Goal: Task Accomplishment & Management: Manage account settings

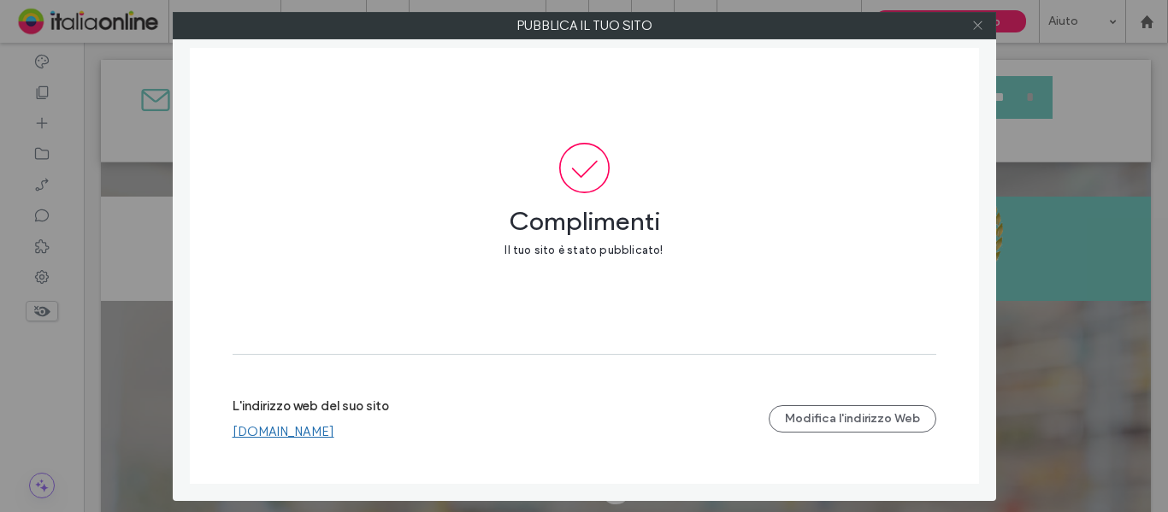
click at [979, 29] on icon at bounding box center [978, 25] width 13 height 13
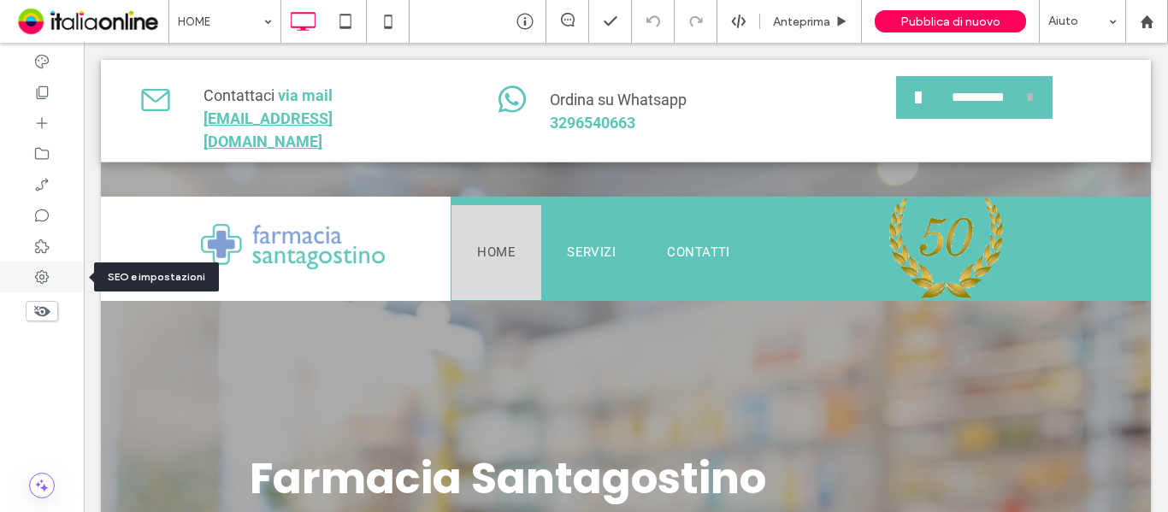
click at [44, 275] on icon at bounding box center [41, 277] width 17 height 17
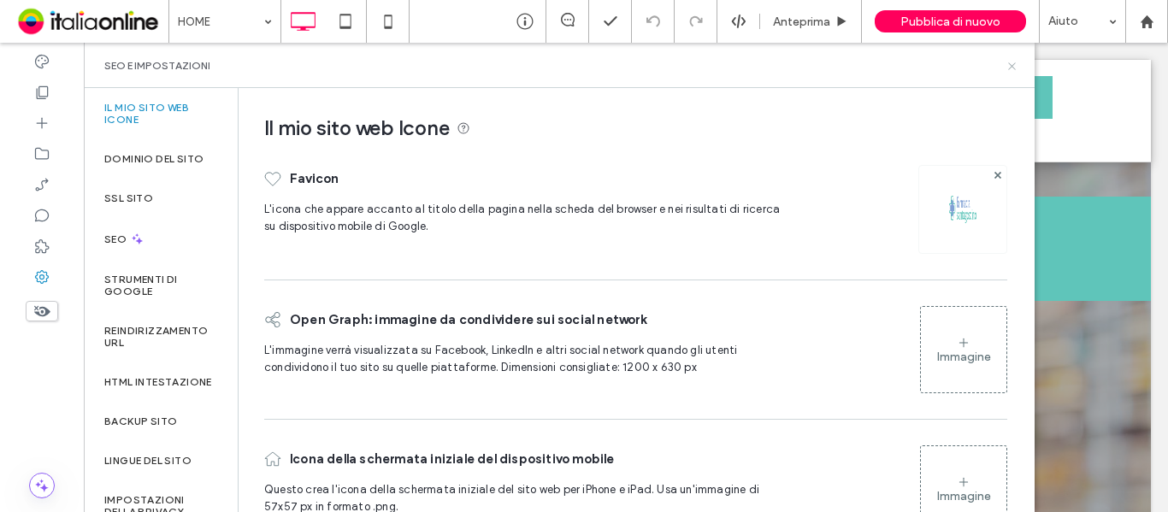
click at [1014, 61] on icon at bounding box center [1012, 66] width 13 height 13
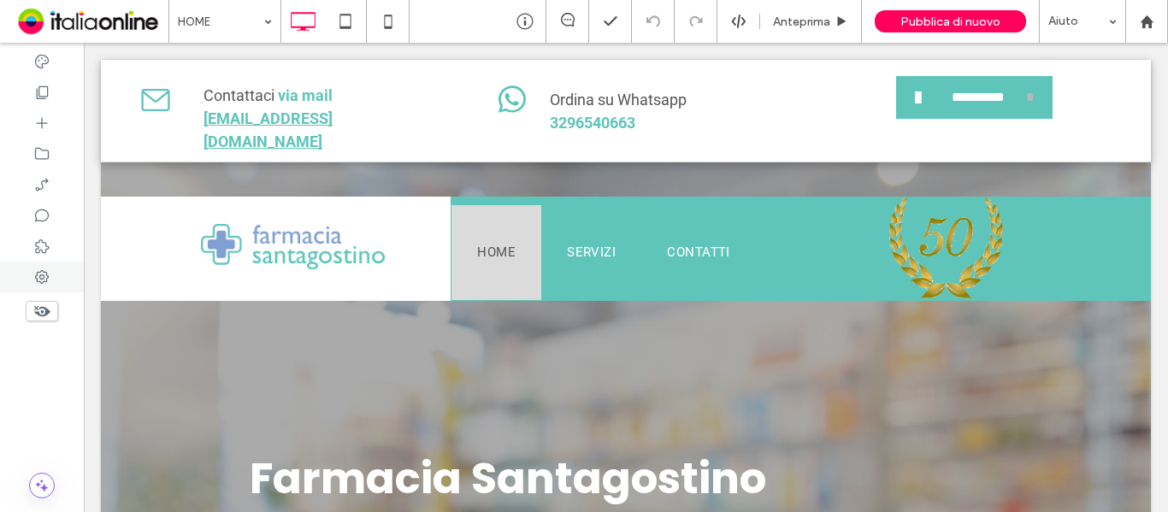
click at [40, 285] on icon at bounding box center [41, 277] width 17 height 17
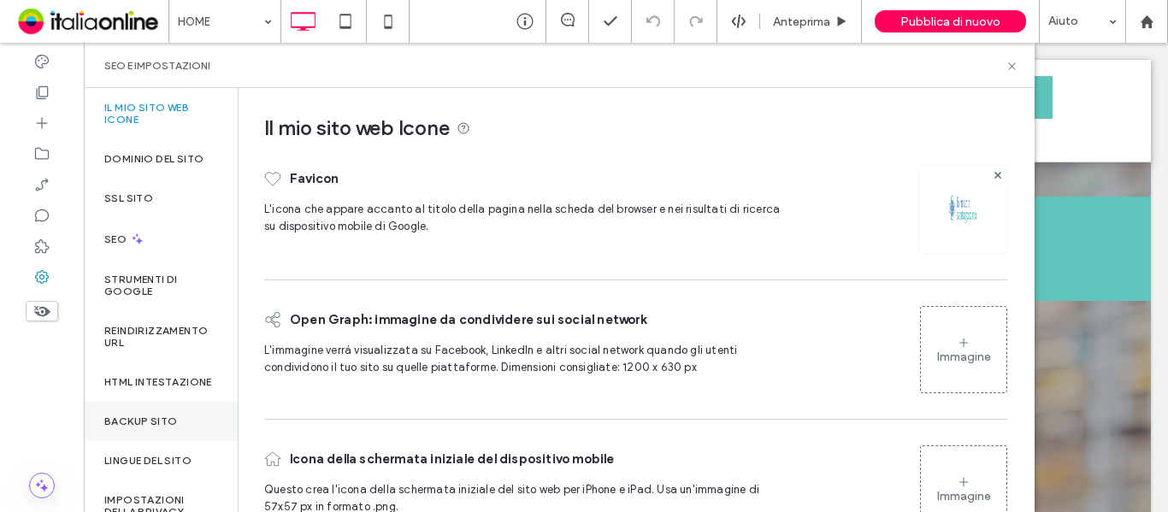
click at [159, 428] on label "Backup sito" at bounding box center [140, 422] width 73 height 12
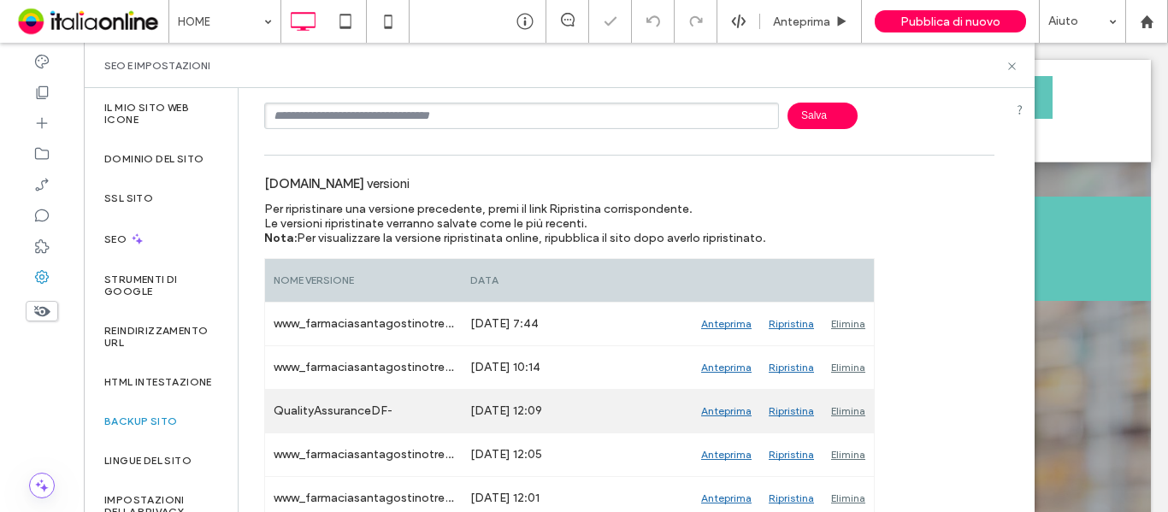
scroll to position [171, 0]
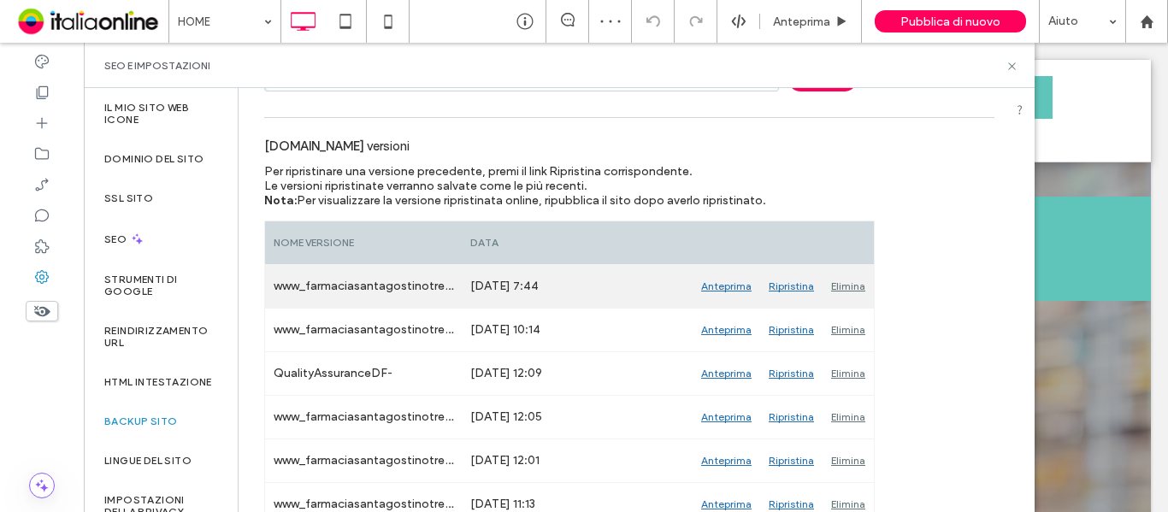
click at [849, 285] on div "Elimina" at bounding box center [848, 286] width 51 height 43
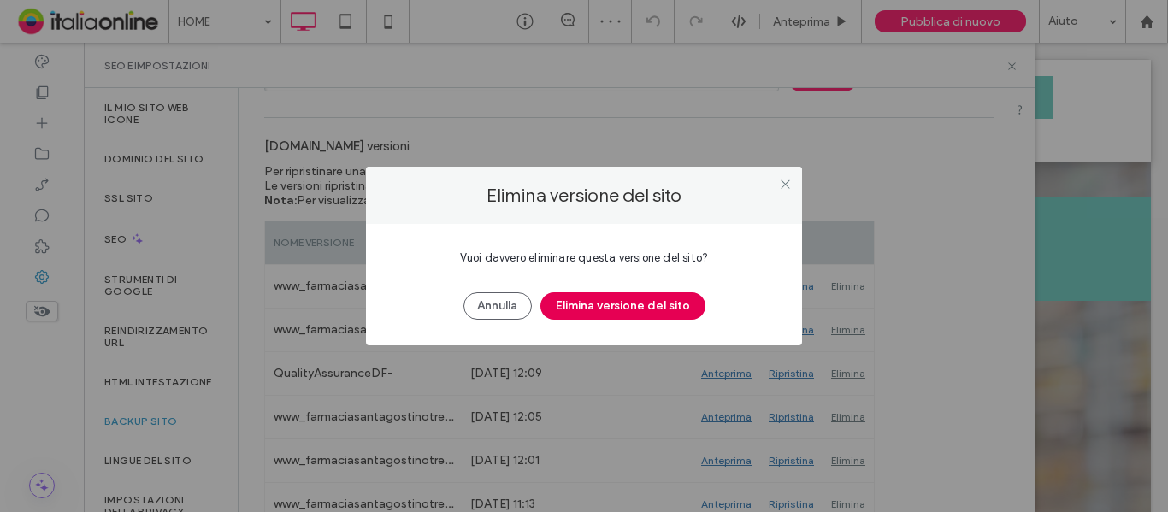
click at [638, 310] on button "Elimina versione del sito" at bounding box center [623, 306] width 165 height 27
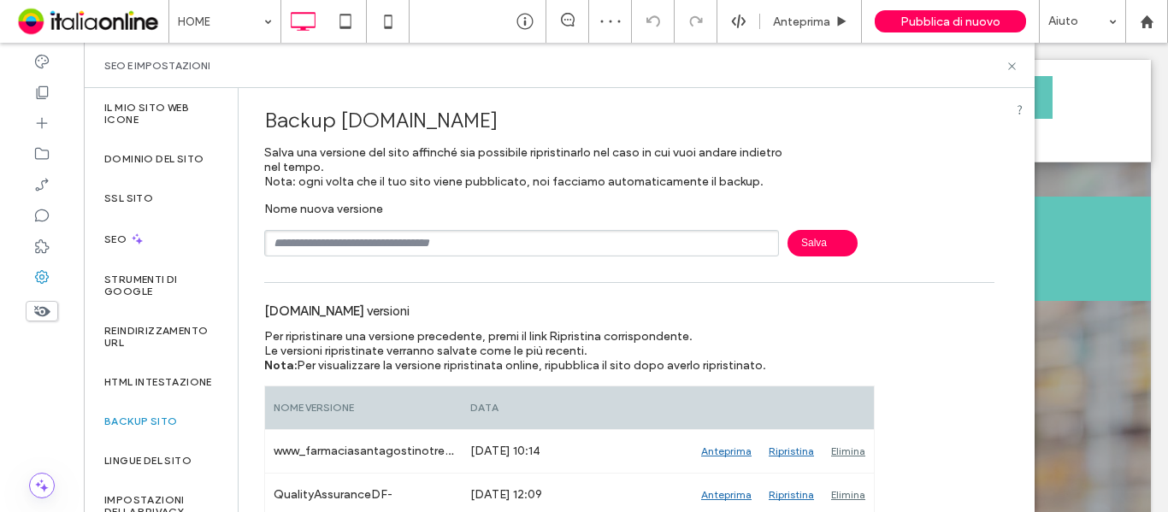
scroll to position [0, 0]
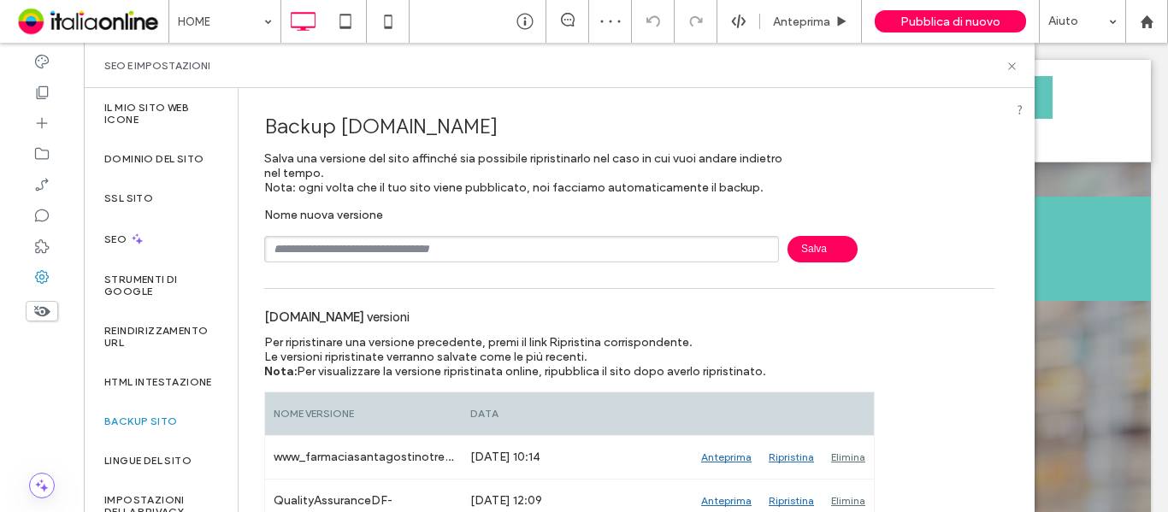
click at [351, 252] on input "text" at bounding box center [521, 249] width 515 height 27
type input "**********"
click at [815, 246] on span "Salva" at bounding box center [823, 249] width 70 height 27
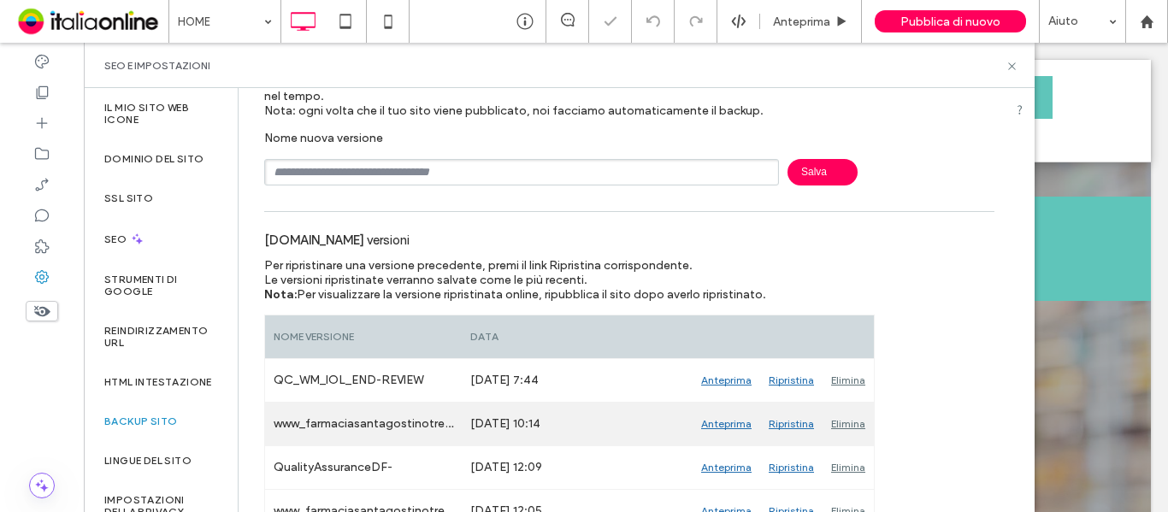
scroll to position [171, 0]
